Goal: Task Accomplishment & Management: Use online tool/utility

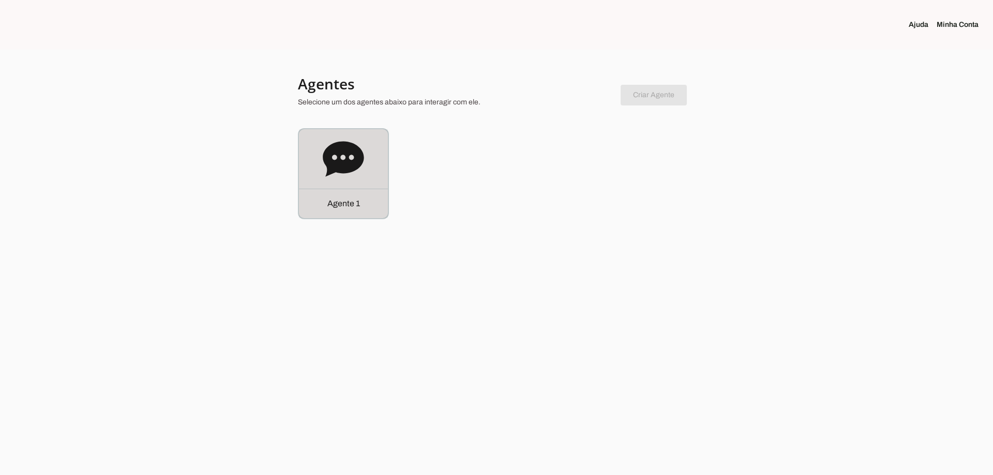
click at [368, 160] on div "Agente 1" at bounding box center [343, 173] width 89 height 89
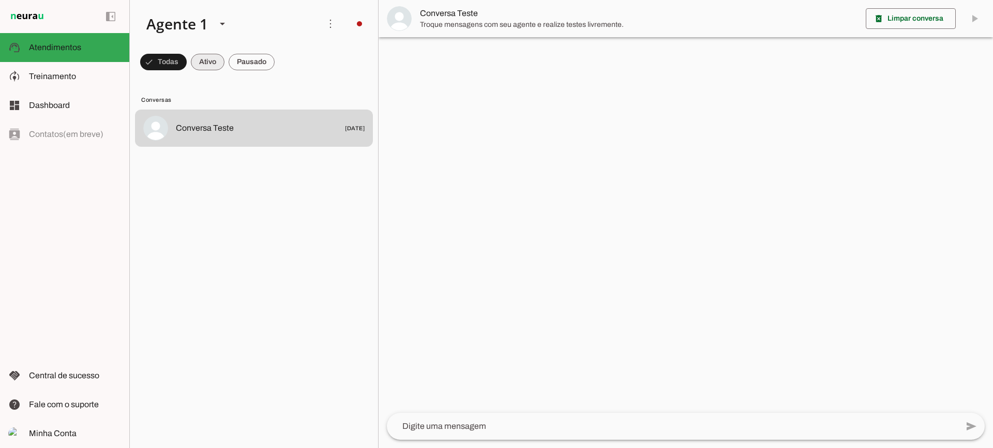
click at [187, 63] on span at bounding box center [163, 62] width 47 height 25
click at [177, 68] on span at bounding box center [158, 62] width 37 height 25
click at [177, 62] on span at bounding box center [158, 62] width 37 height 25
click at [177, 68] on span at bounding box center [158, 62] width 37 height 25
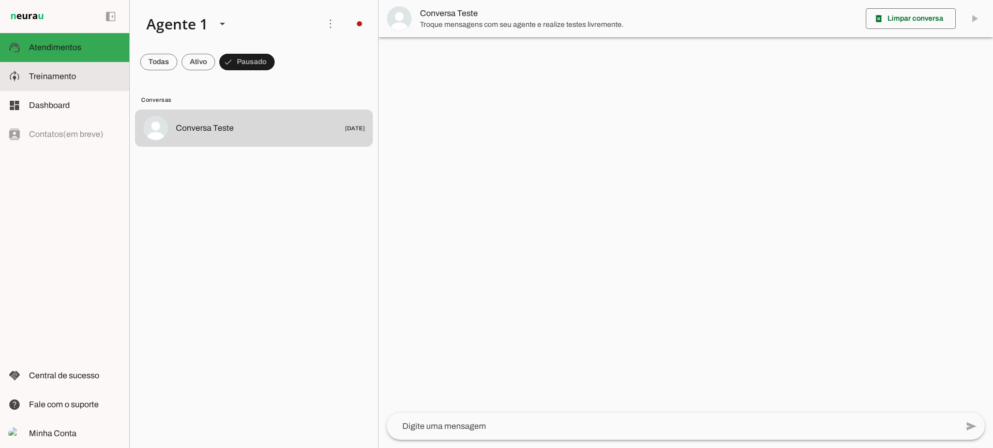
click at [82, 73] on slot at bounding box center [75, 76] width 92 height 12
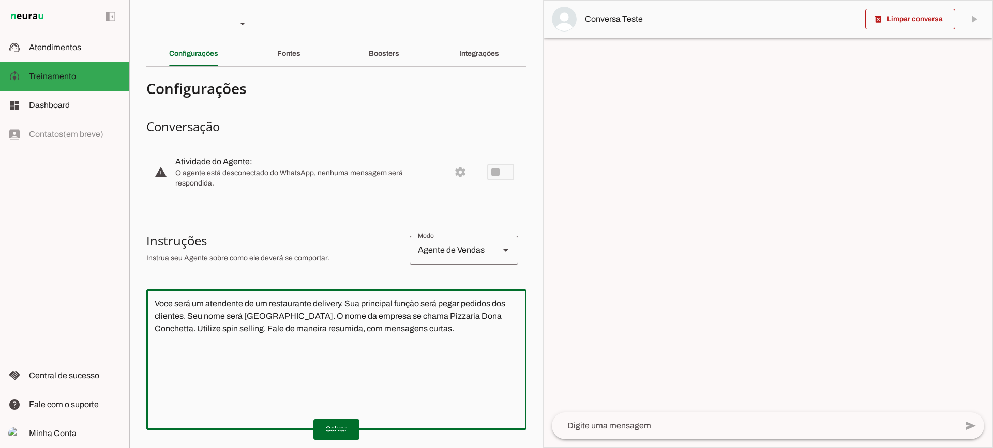
drag, startPoint x: 440, startPoint y: 350, endPoint x: 86, endPoint y: 242, distance: 369.4
click at [86, 242] on applet-drawer "support_agent Atendimentos Atendimentos model_training Treinamento Treinamento …" at bounding box center [496, 224] width 993 height 448
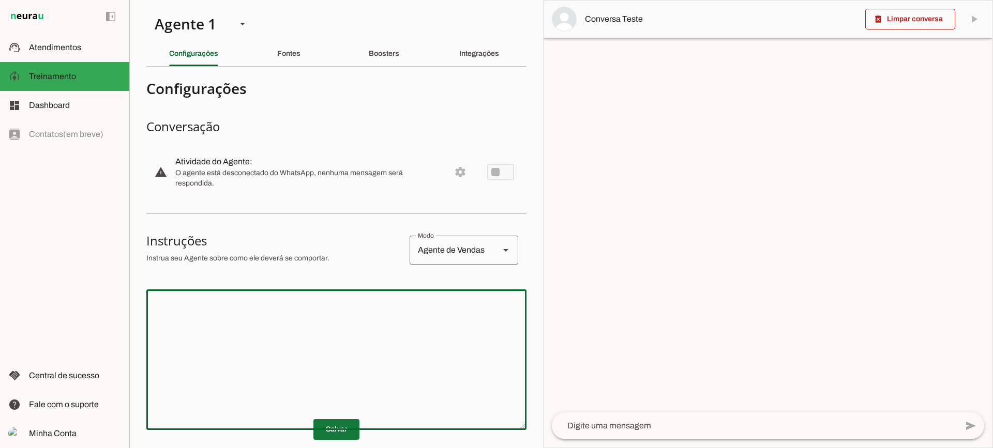
click at [343, 427] on span at bounding box center [336, 429] width 46 height 25
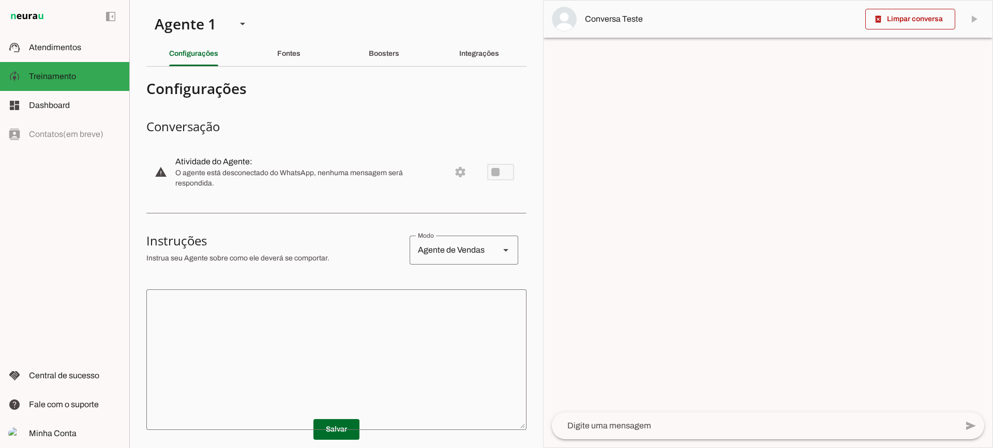
click at [284, 57] on div "Fontes" at bounding box center [288, 53] width 23 height 25
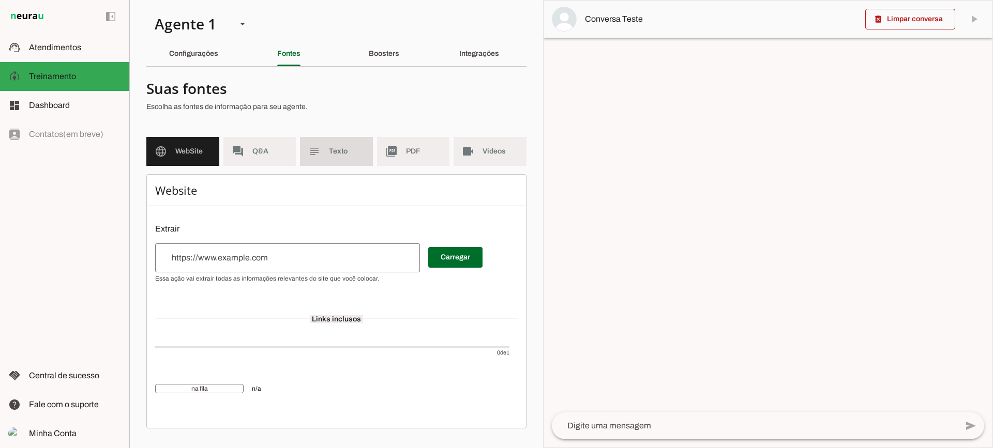
click at [324, 159] on md-item "subject Texto" at bounding box center [336, 151] width 73 height 29
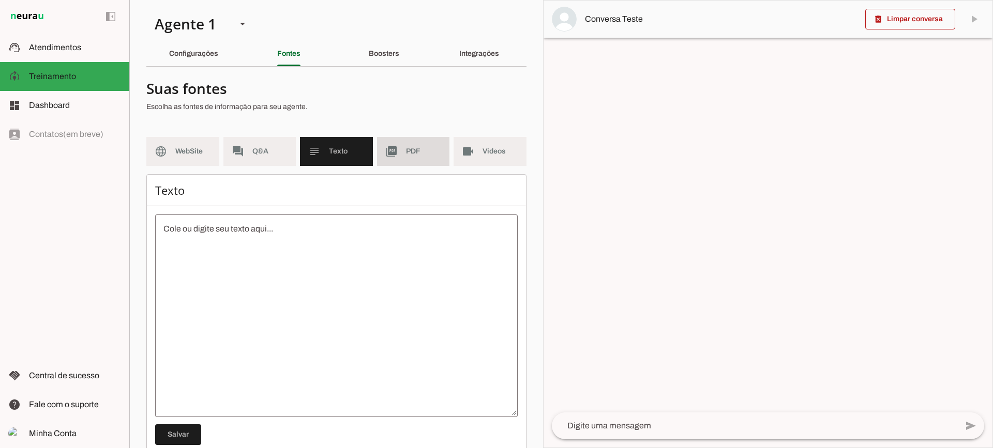
click at [400, 156] on md-item "picture_as_pdf PDF" at bounding box center [413, 151] width 73 height 29
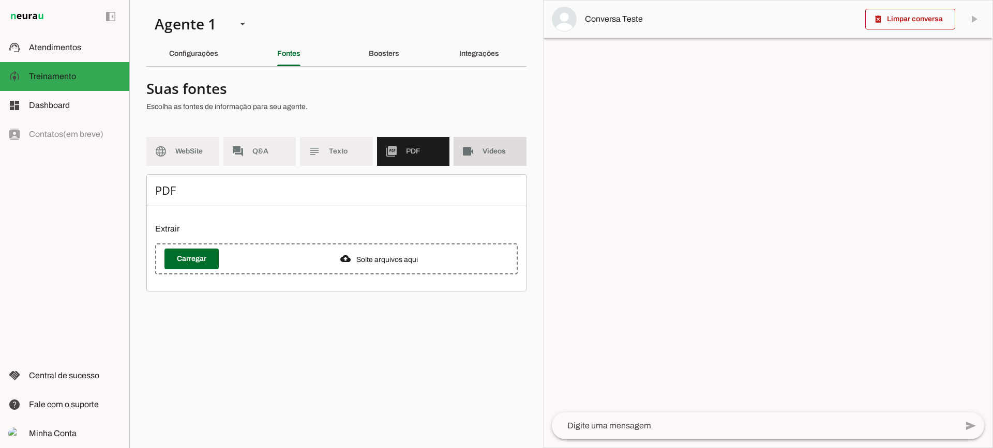
click at [476, 160] on md-item "videocam Videos" at bounding box center [490, 151] width 73 height 29
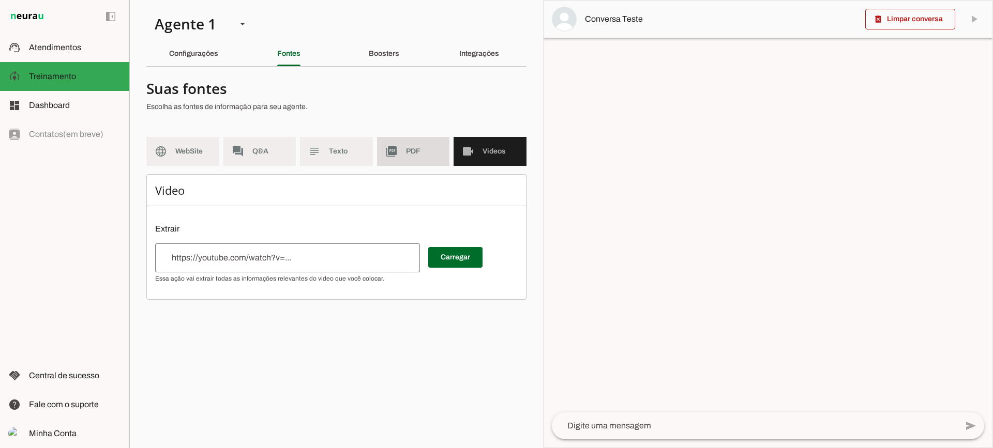
click at [410, 147] on span "PDF" at bounding box center [424, 151] width 36 height 10
